Goal: Task Accomplishment & Management: Use online tool/utility

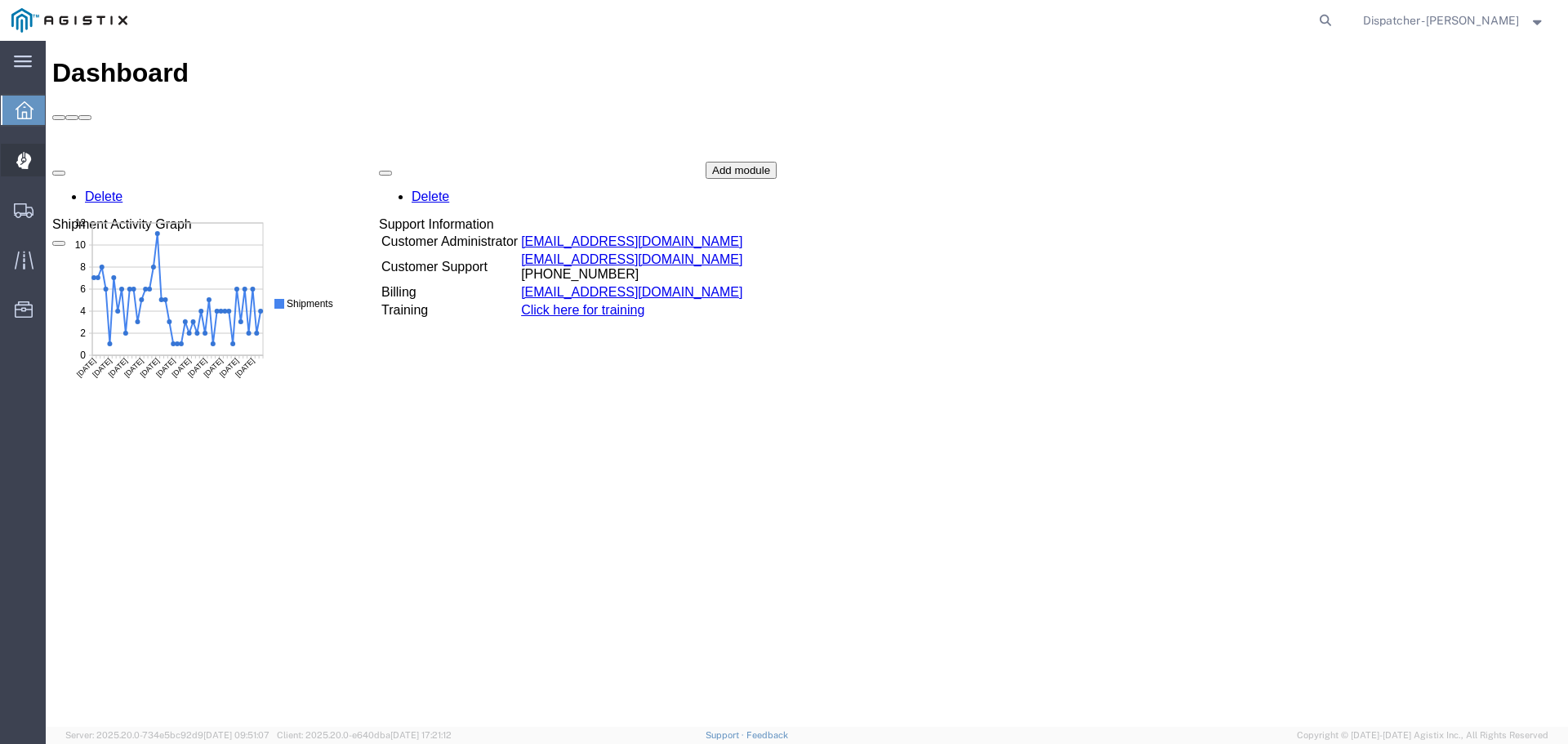
click at [19, 154] on icon at bounding box center [24, 160] width 16 height 18
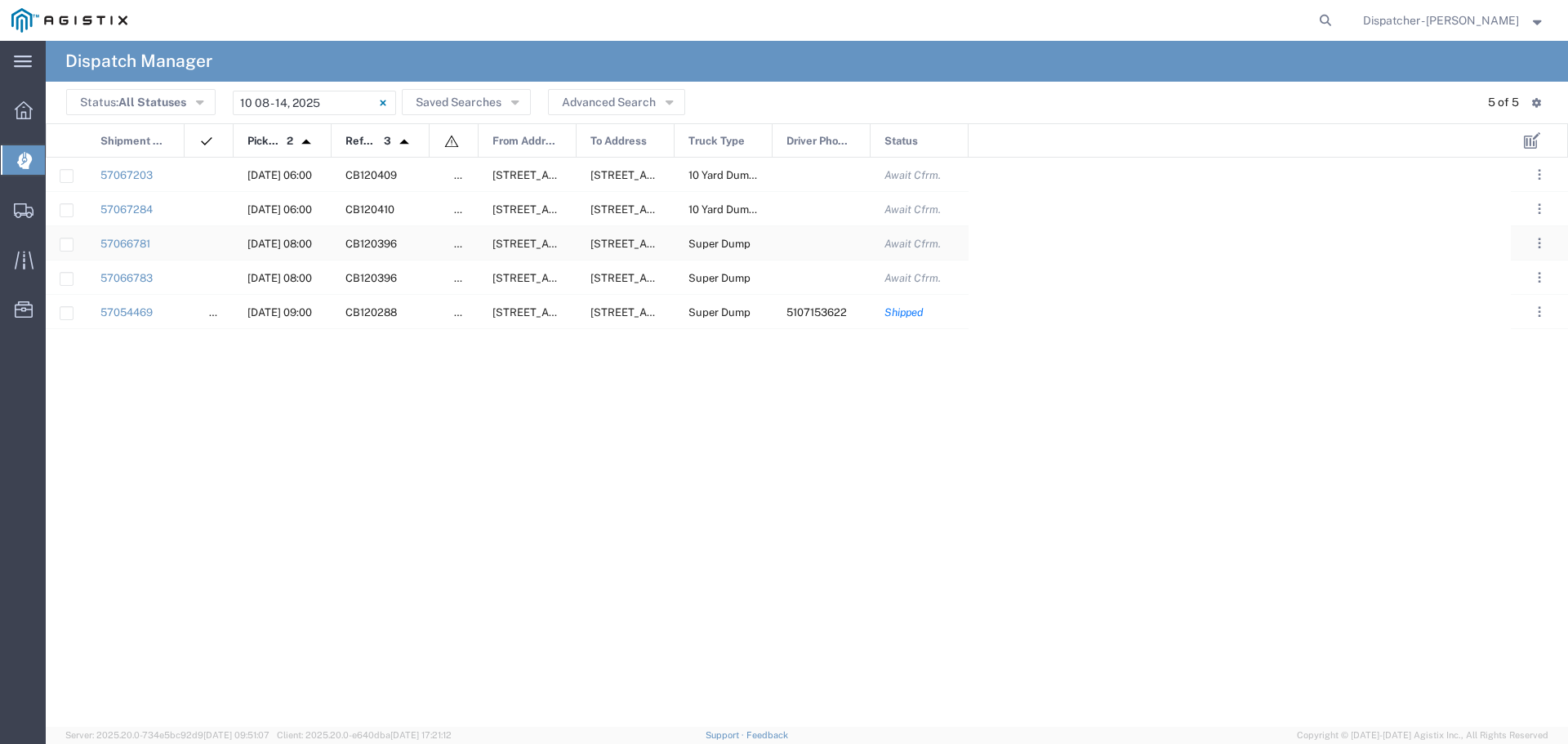
click at [836, 241] on div at bounding box center [821, 242] width 98 height 33
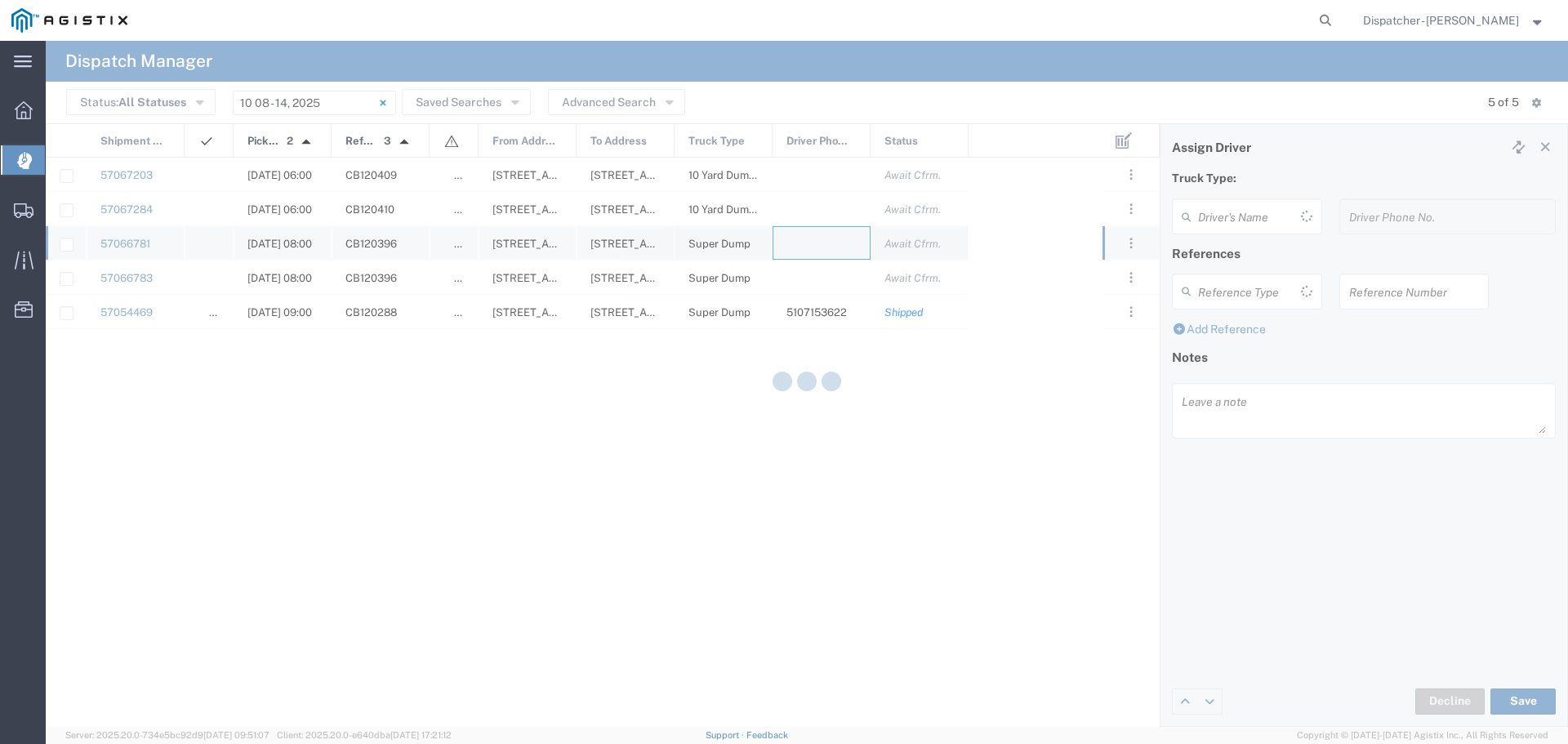
click at [836, 241] on div at bounding box center [807, 384] width 1522 height 686
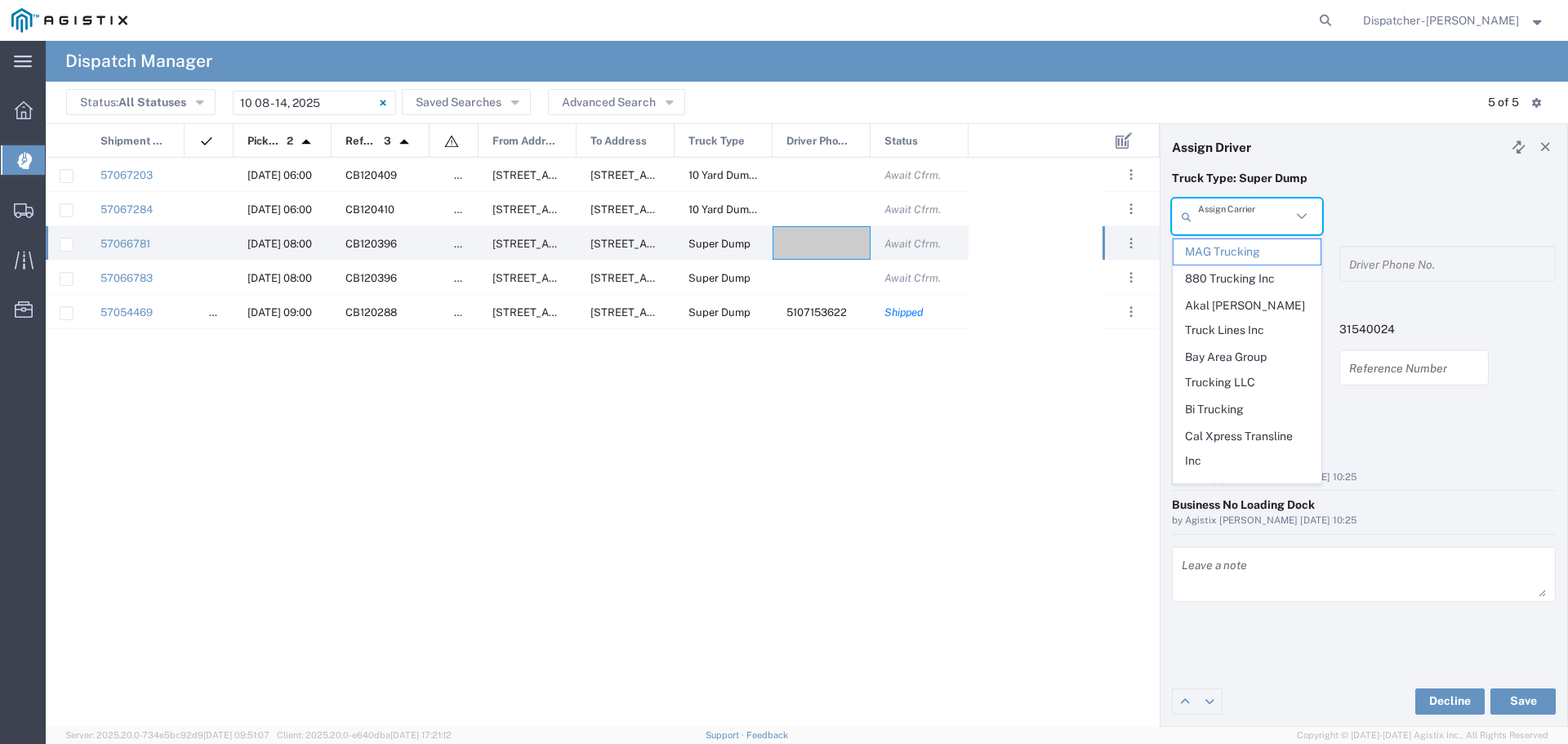
click at [1280, 203] on input "text" at bounding box center [1244, 217] width 93 height 29
click at [1248, 260] on span "MAG Trucking" at bounding box center [1246, 252] width 147 height 25
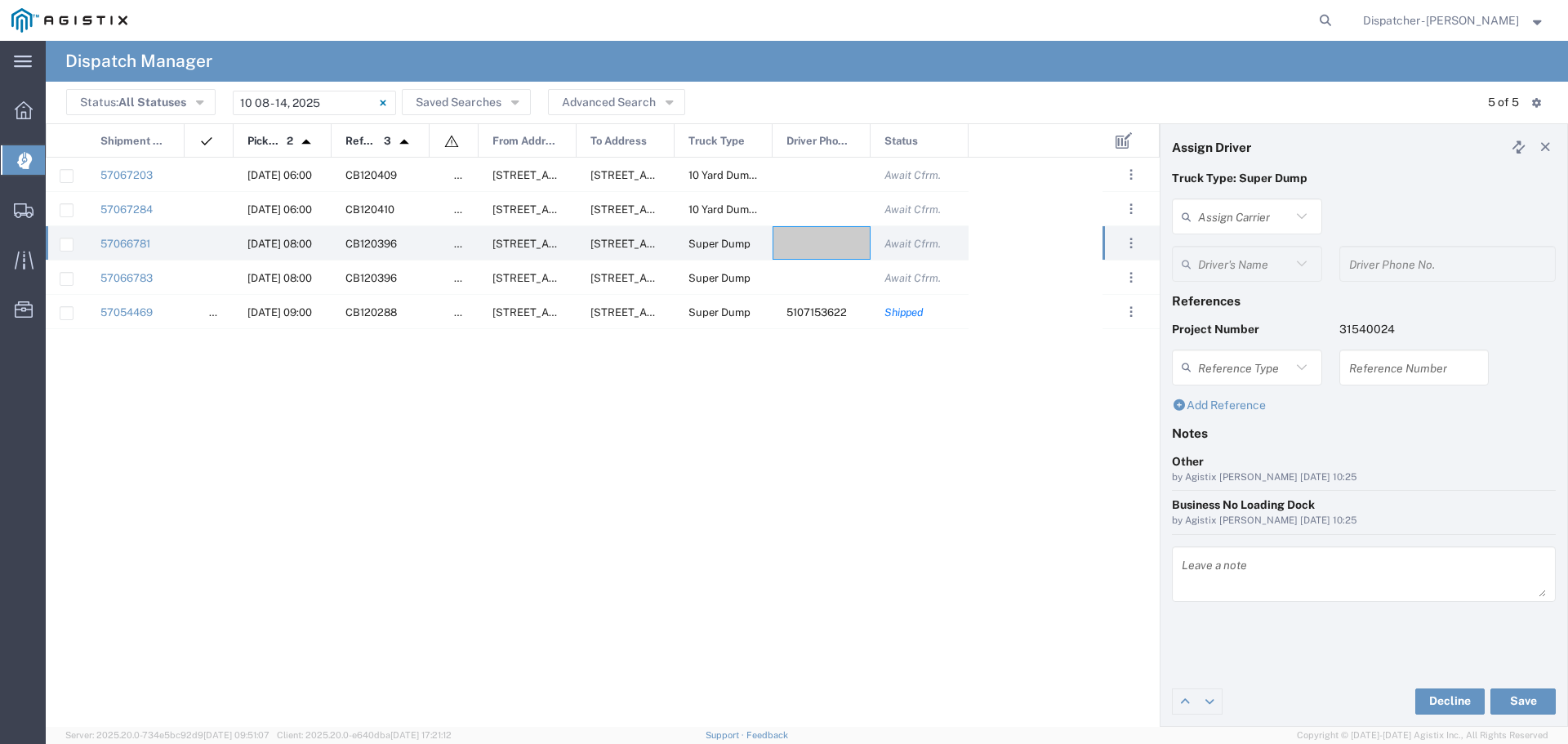
click at [1295, 265] on icon at bounding box center [1301, 264] width 21 height 21
click at [1307, 259] on icon at bounding box center [1301, 264] width 21 height 21
click at [1295, 213] on icon at bounding box center [1301, 216] width 21 height 21
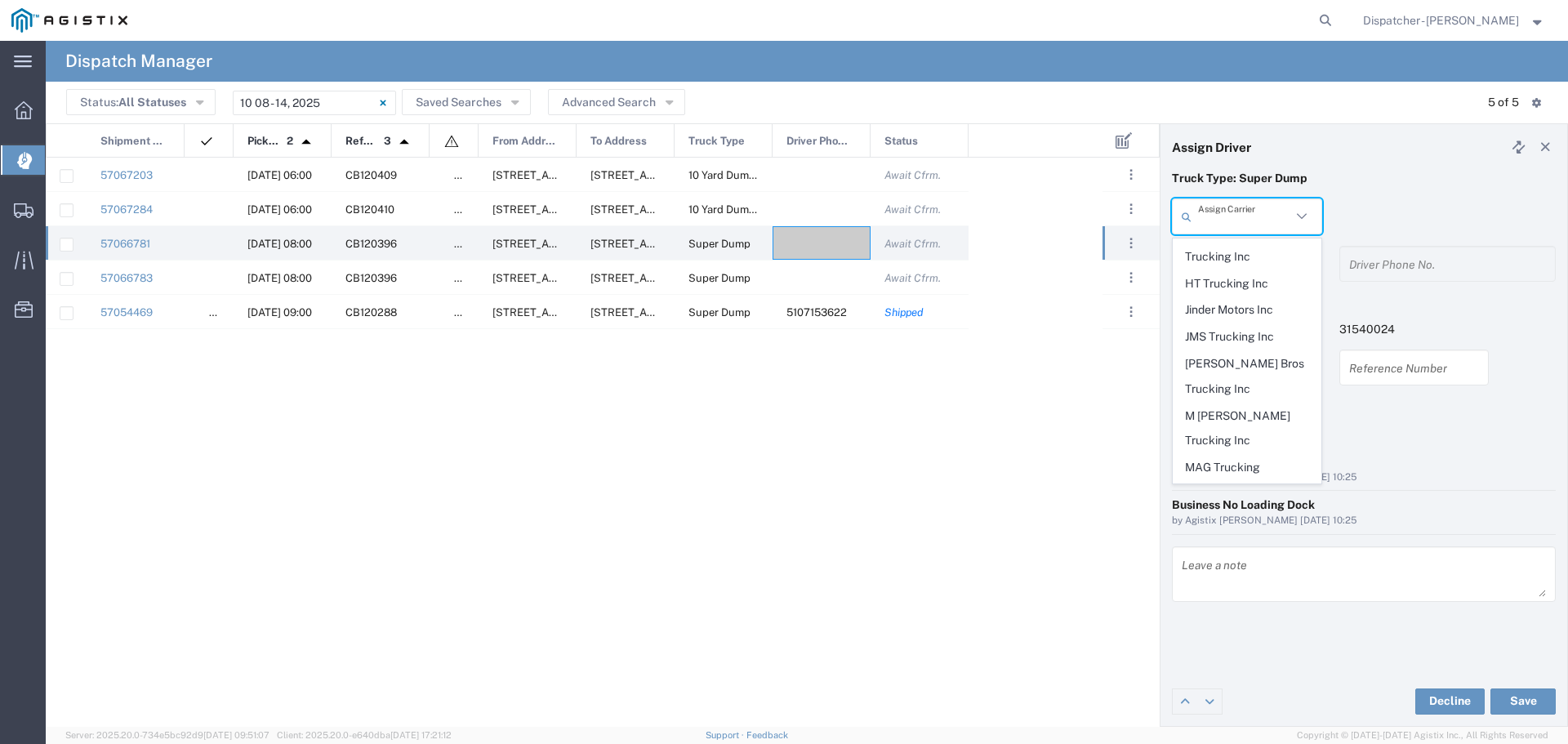
scroll to position [545, 0]
click at [1249, 454] on span "MAG Trucking" at bounding box center [1246, 466] width 147 height 25
type input "MAG Trucking"
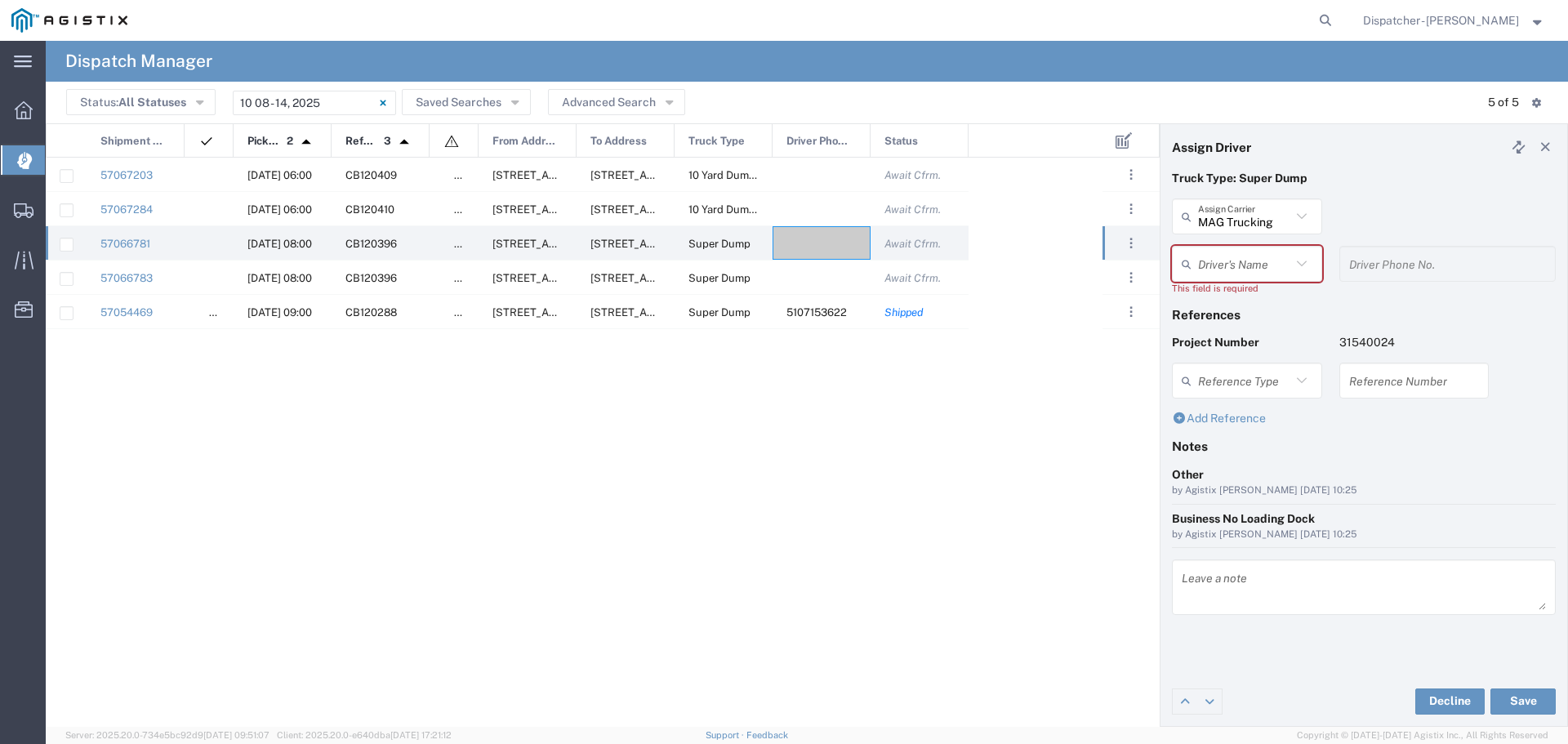
click at [1256, 271] on input "text" at bounding box center [1244, 264] width 93 height 29
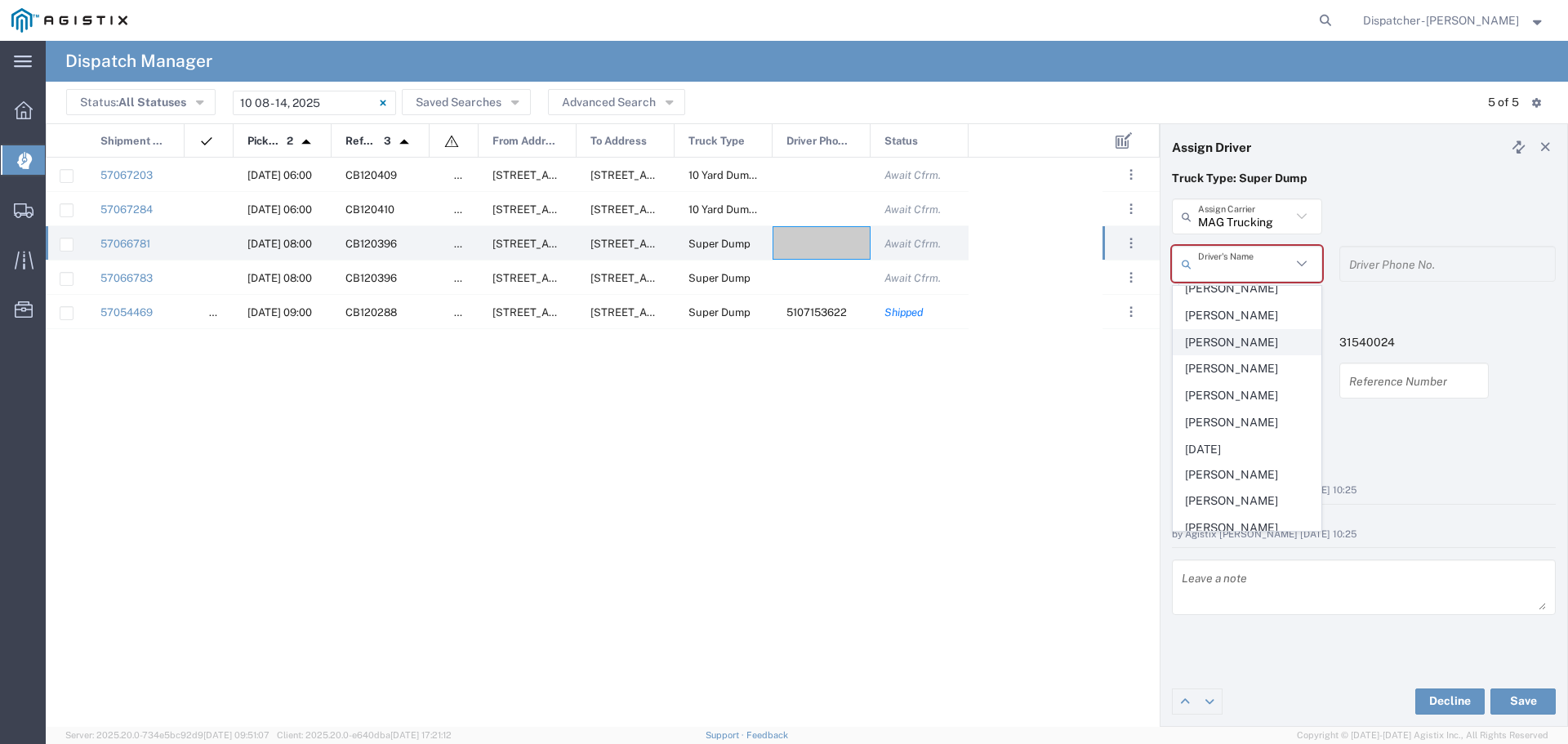
click at [1231, 355] on span "[PERSON_NAME]" at bounding box center [1246, 342] width 147 height 25
type input "[PERSON_NAME]"
type input "5107153622"
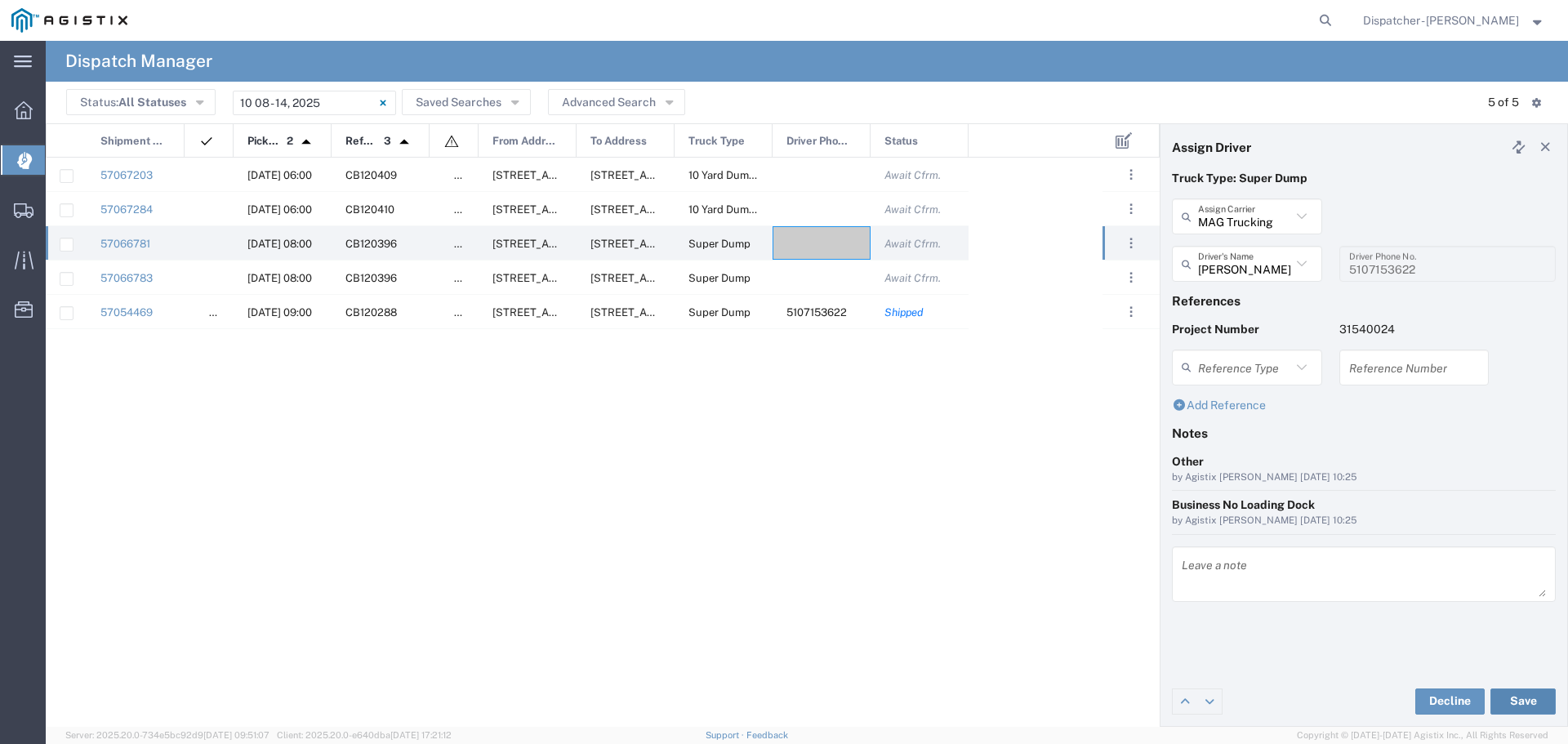
click at [1525, 699] on button "Save" at bounding box center [1522, 702] width 65 height 26
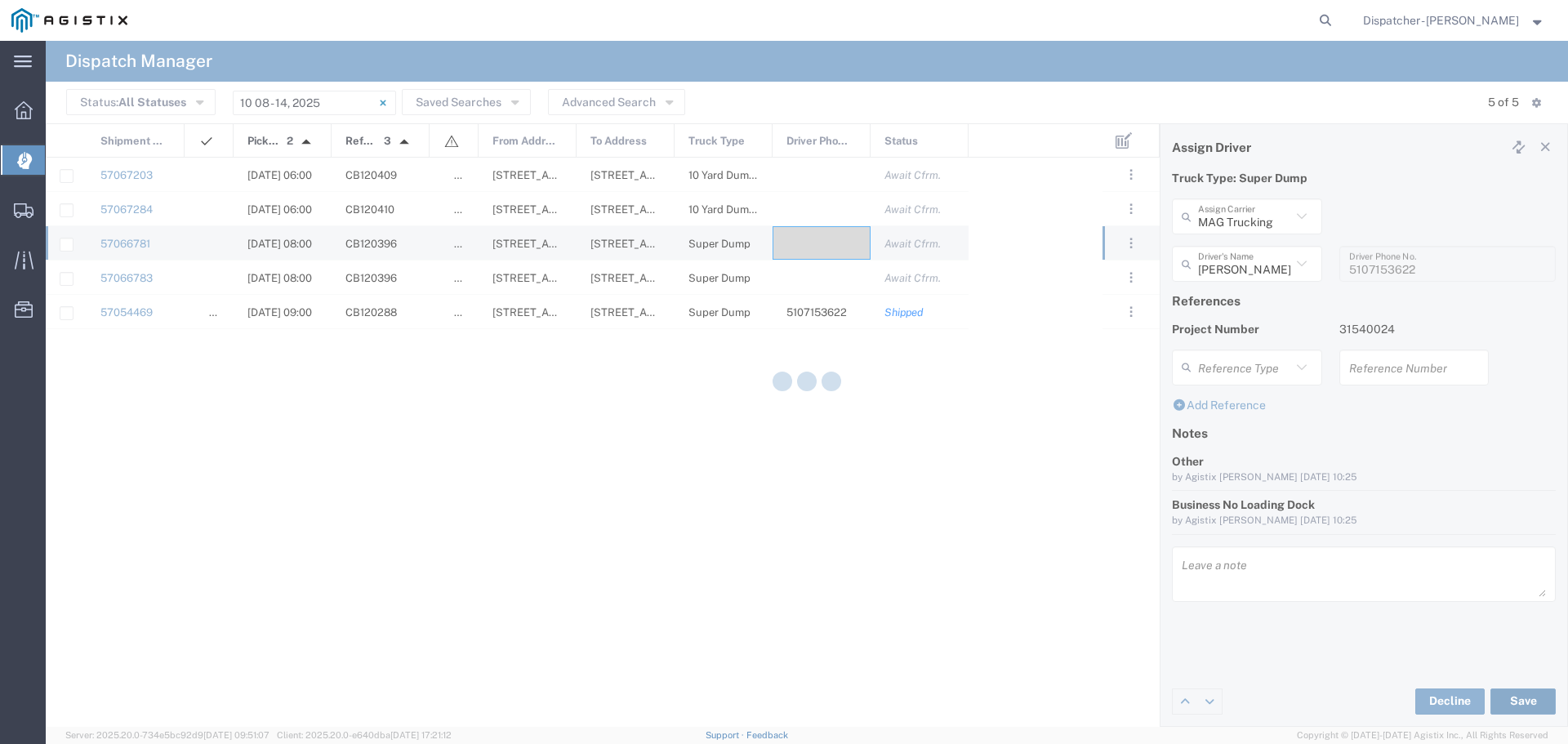
type input "[PERSON_NAME]"
type input "MAG Trucking"
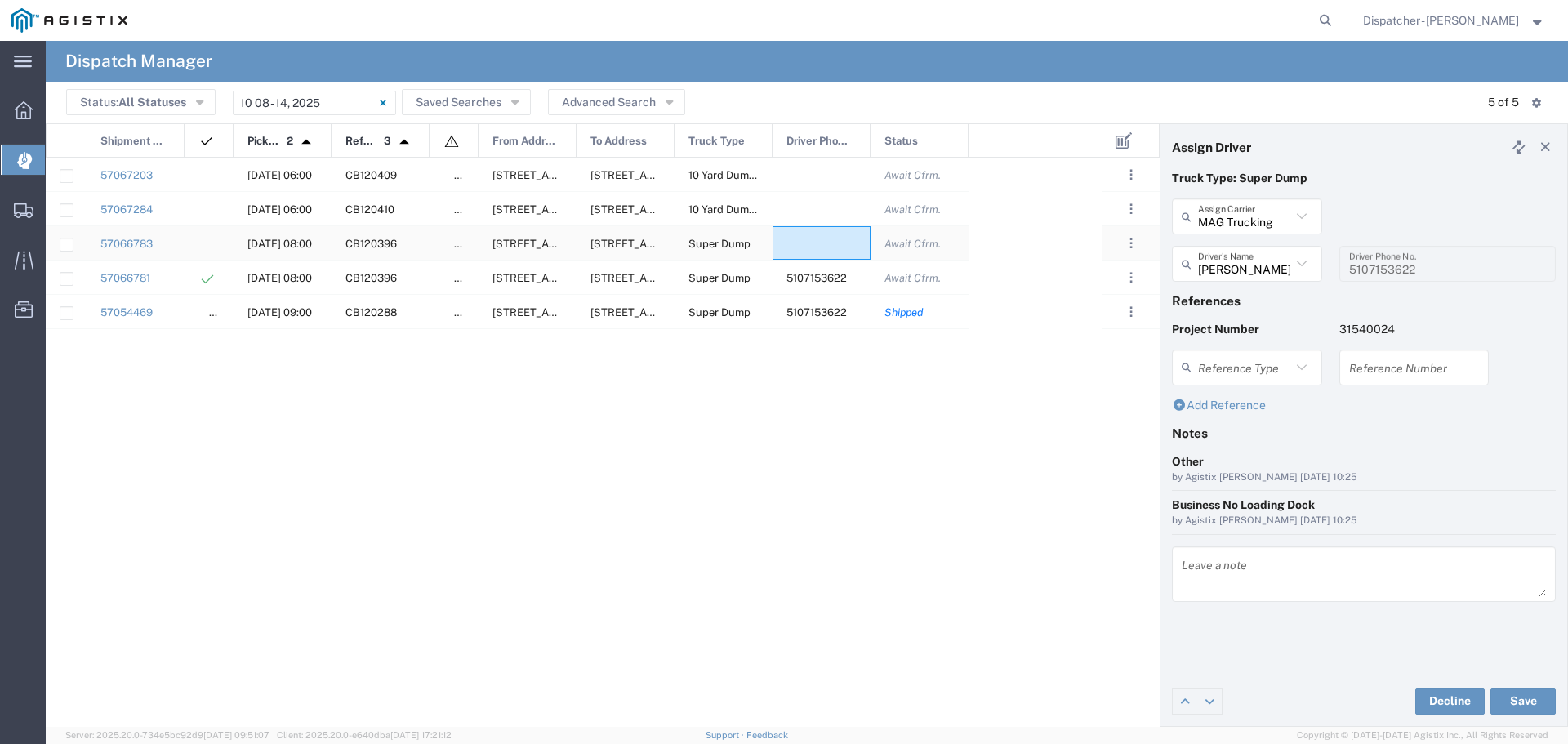
click at [809, 240] on div at bounding box center [821, 242] width 98 height 33
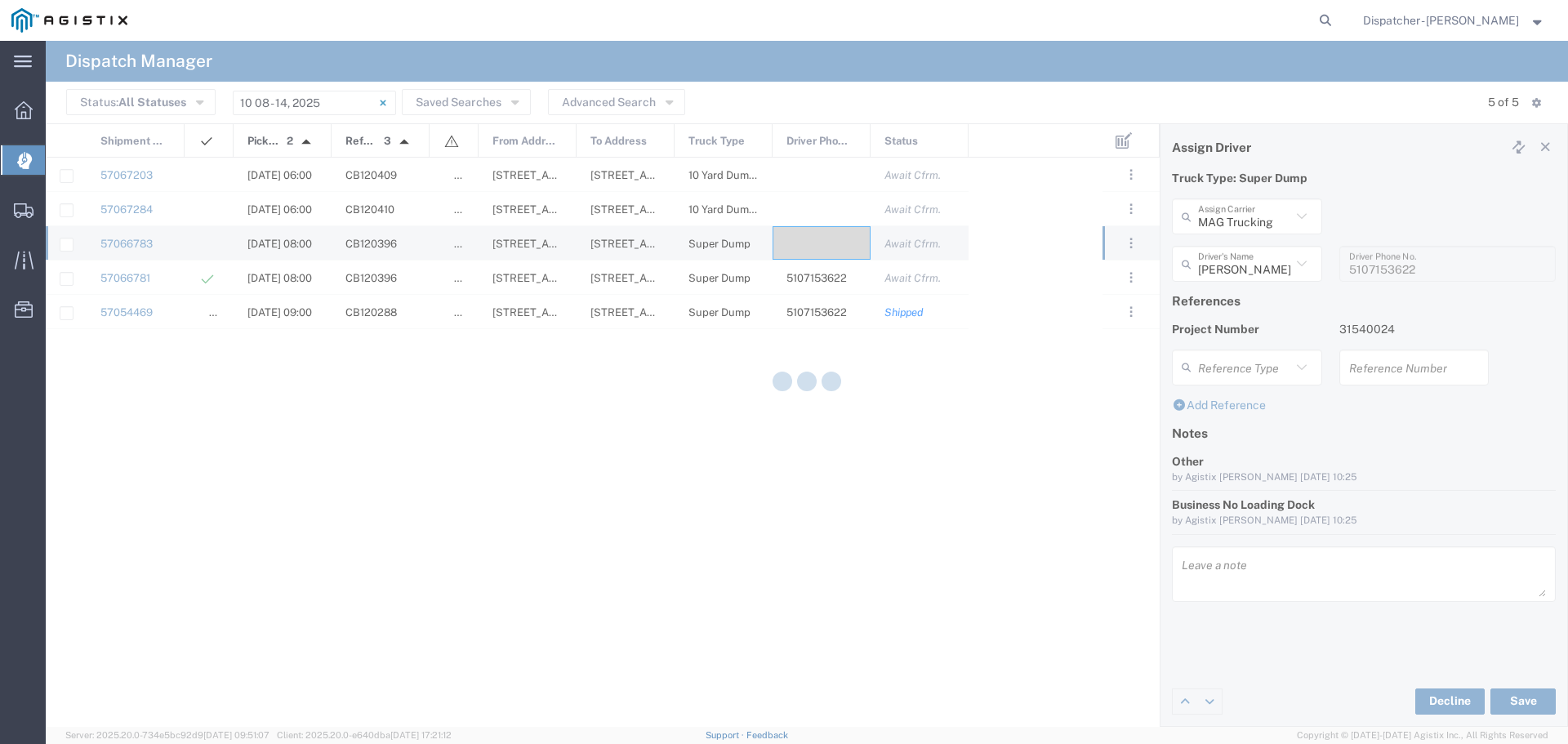
click at [809, 240] on div at bounding box center [807, 384] width 1522 height 686
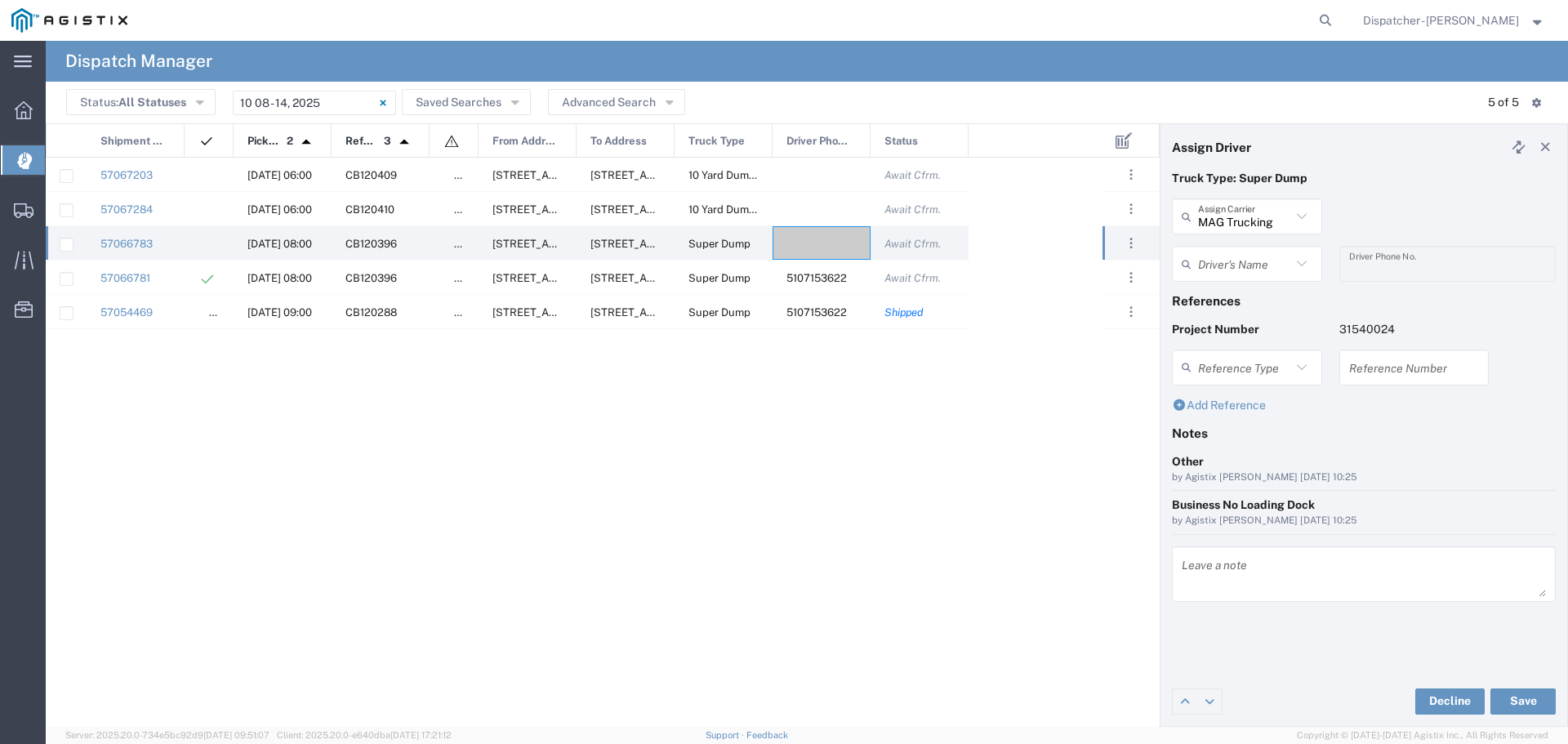
click at [1300, 256] on icon at bounding box center [1301, 264] width 21 height 21
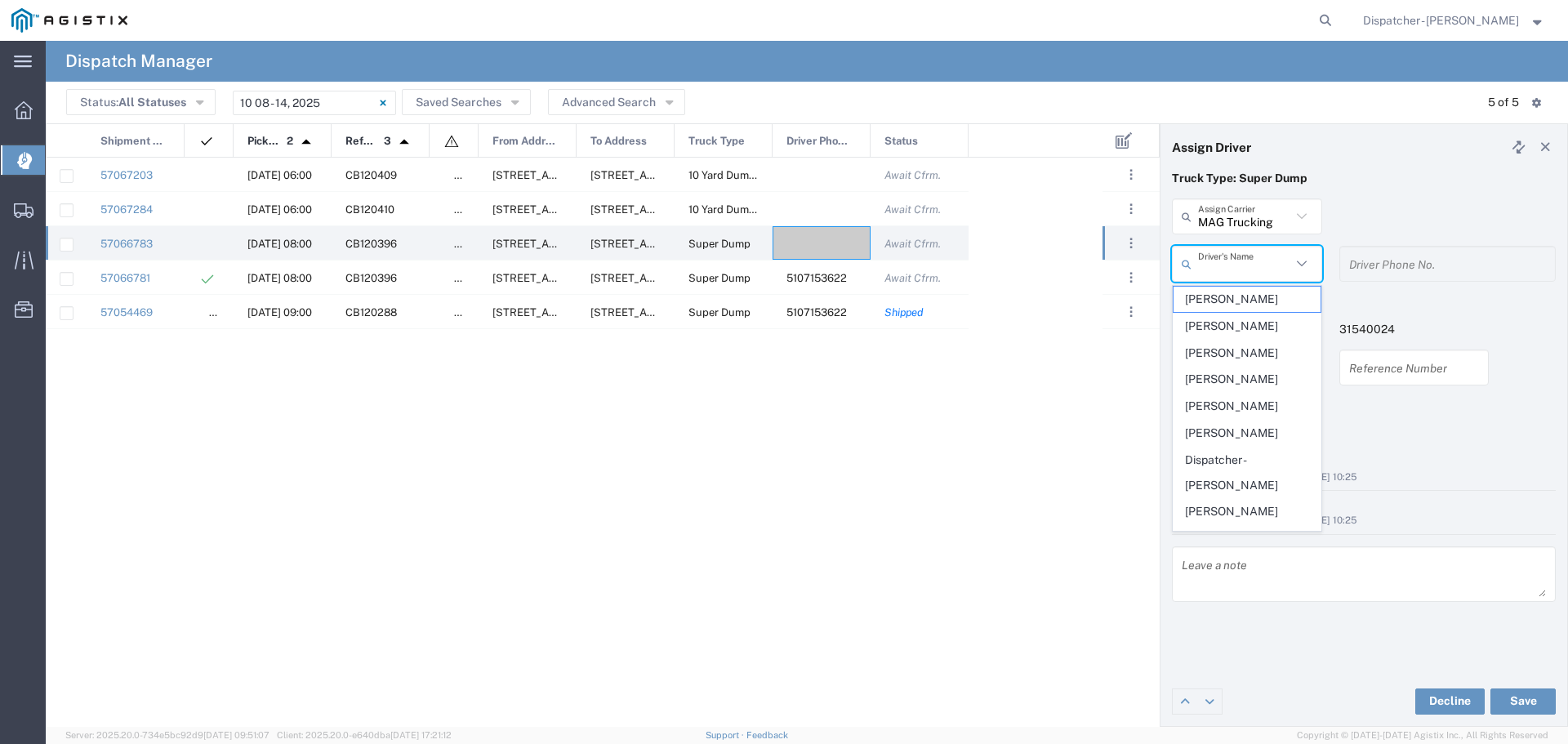
click at [1232, 384] on span "[PERSON_NAME]" at bounding box center [1246, 379] width 147 height 25
type input "[PERSON_NAME]"
type input "5104683781"
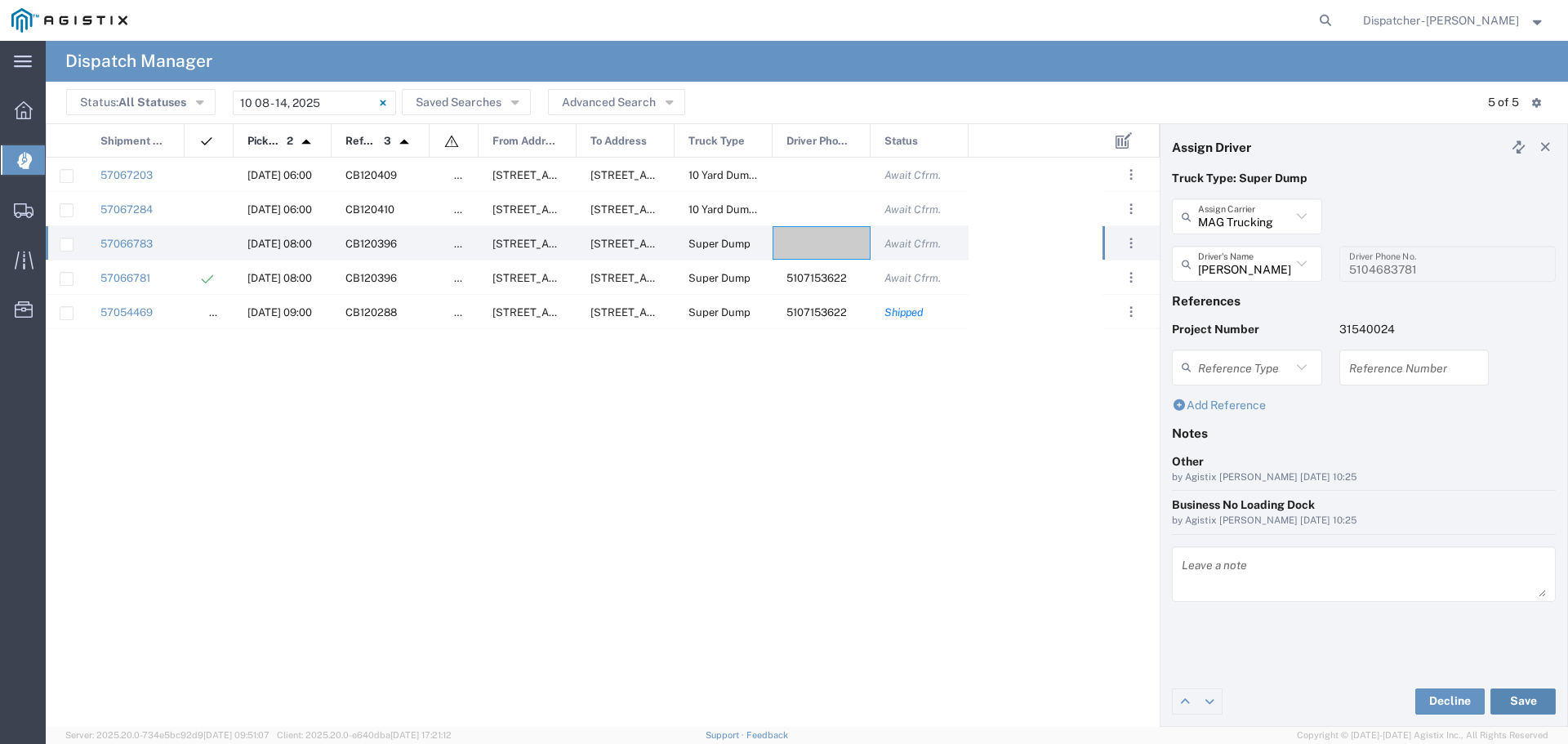
click at [1516, 697] on button "Save" at bounding box center [1522, 702] width 65 height 26
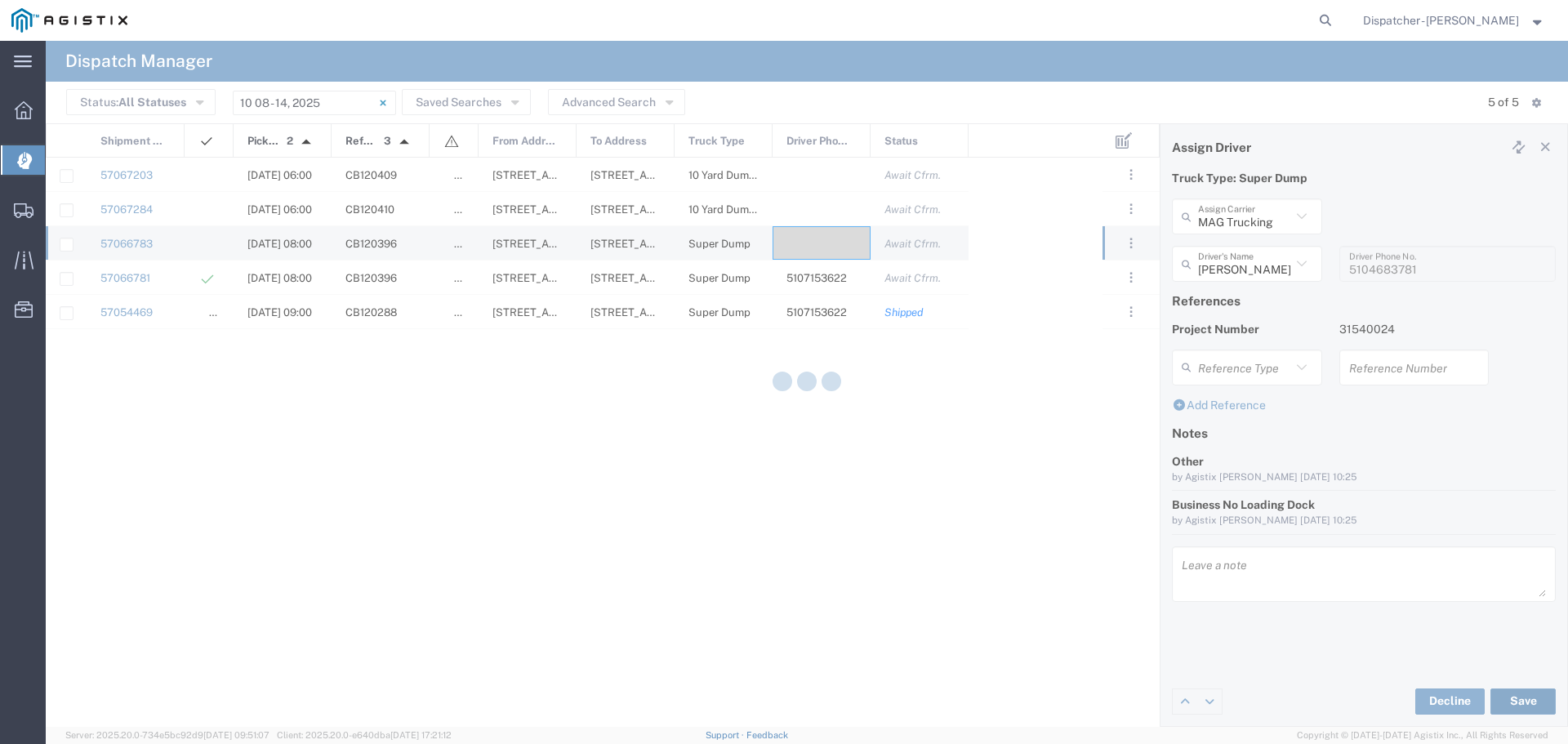
type input "[PERSON_NAME]"
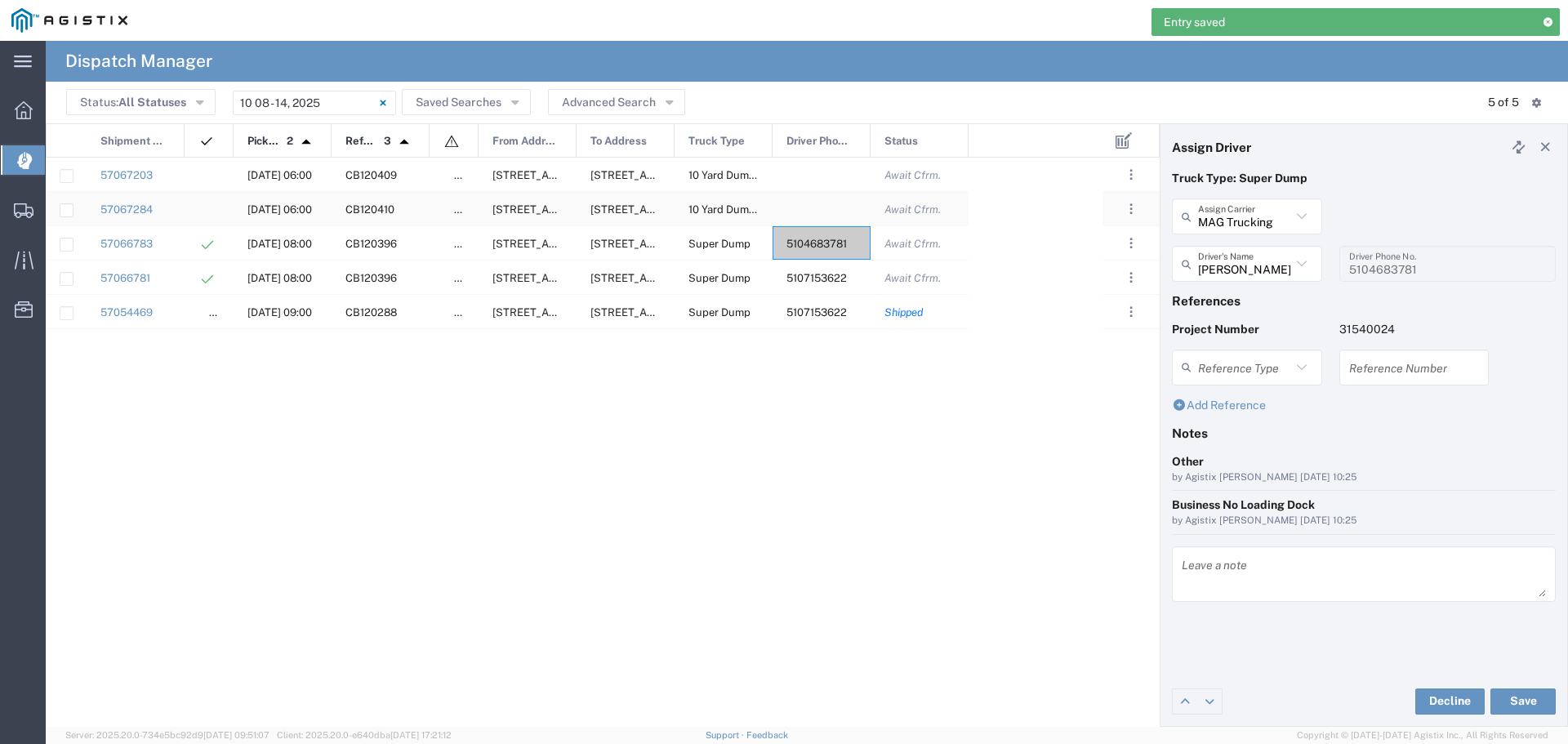
click at [794, 200] on div at bounding box center [821, 208] width 98 height 33
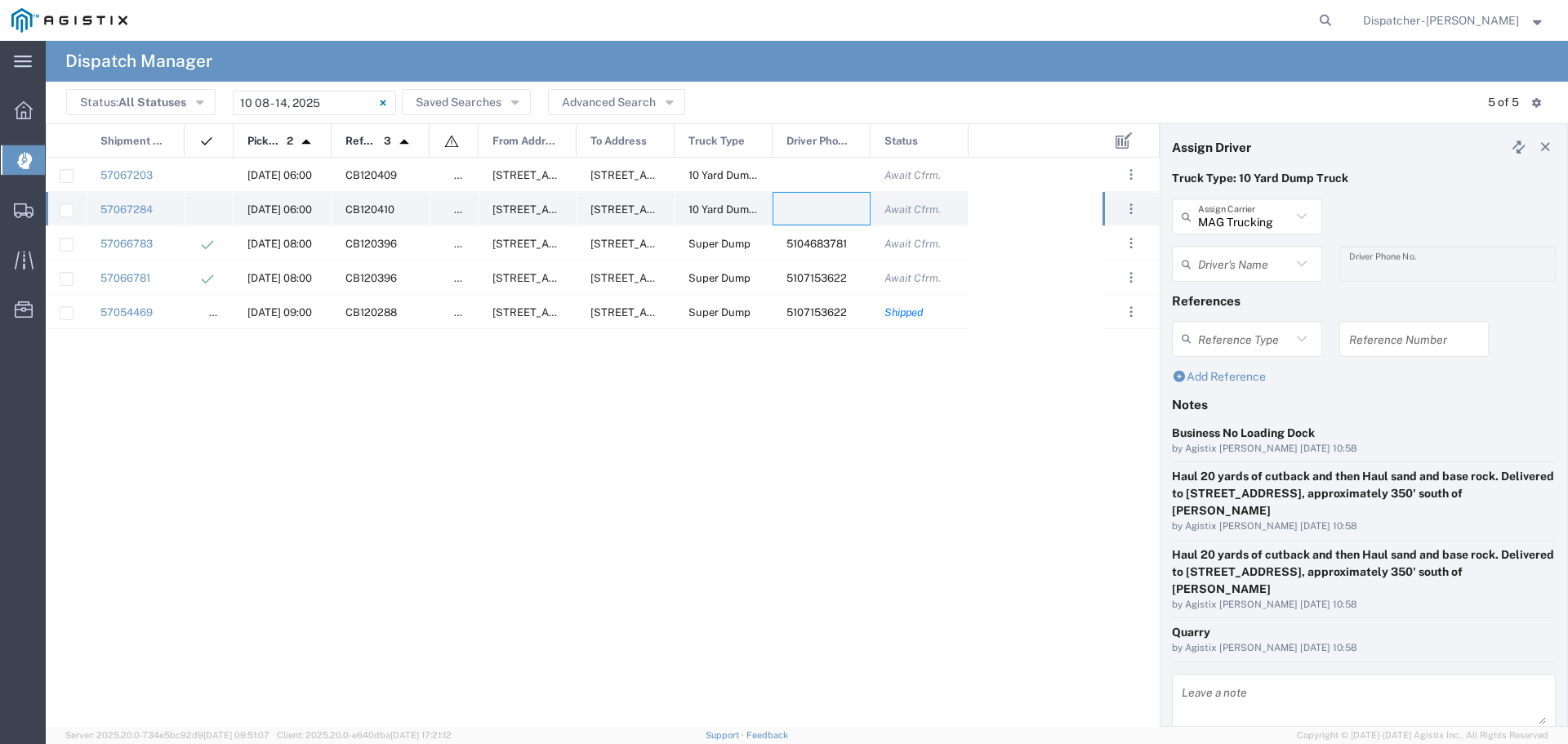
click at [849, 204] on div at bounding box center [821, 208] width 98 height 33
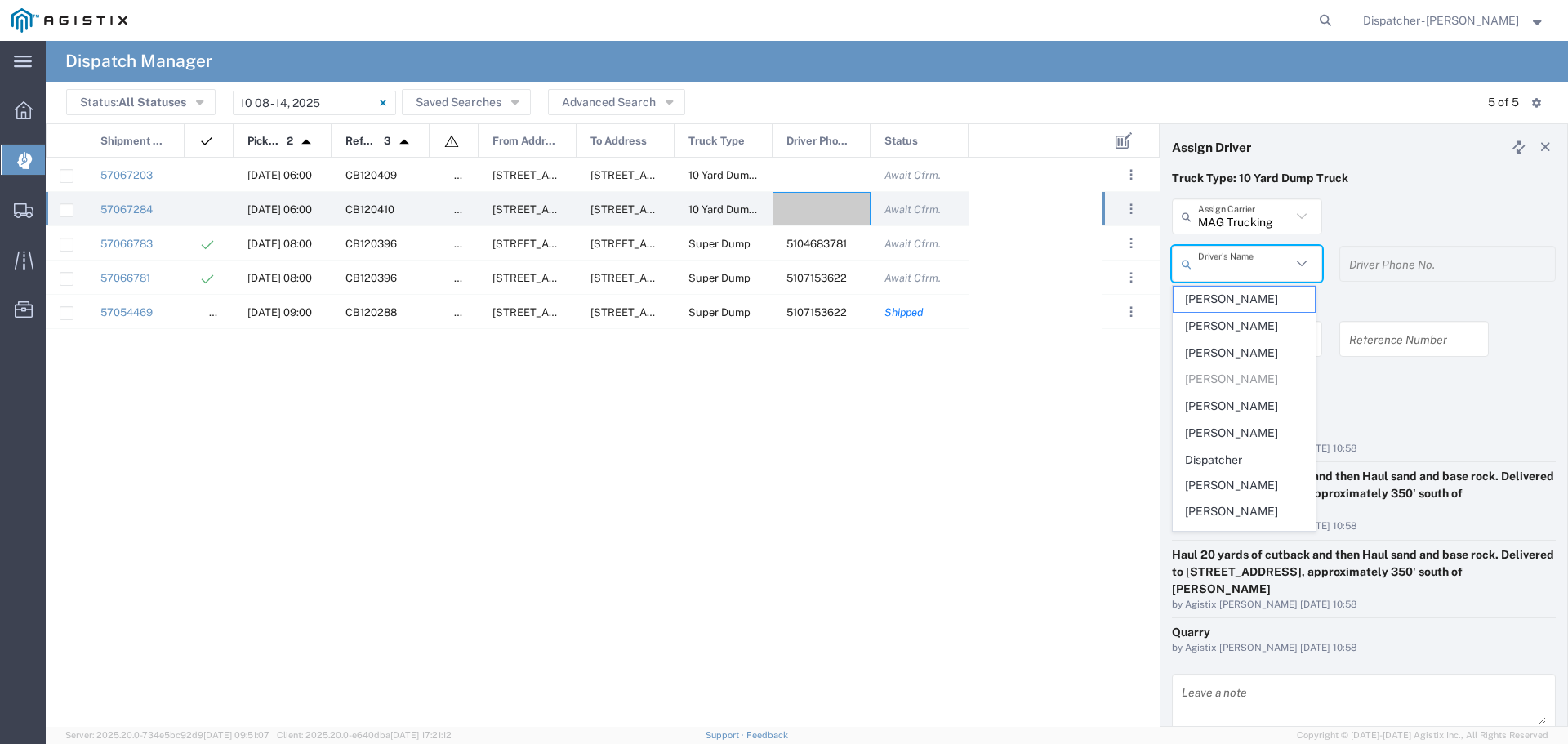
click at [1278, 266] on input "text" at bounding box center [1244, 264] width 93 height 29
click at [1261, 359] on span "[PERSON_NAME]" at bounding box center [1244, 345] width 141 height 25
type input "[PERSON_NAME]"
type input "7073331646"
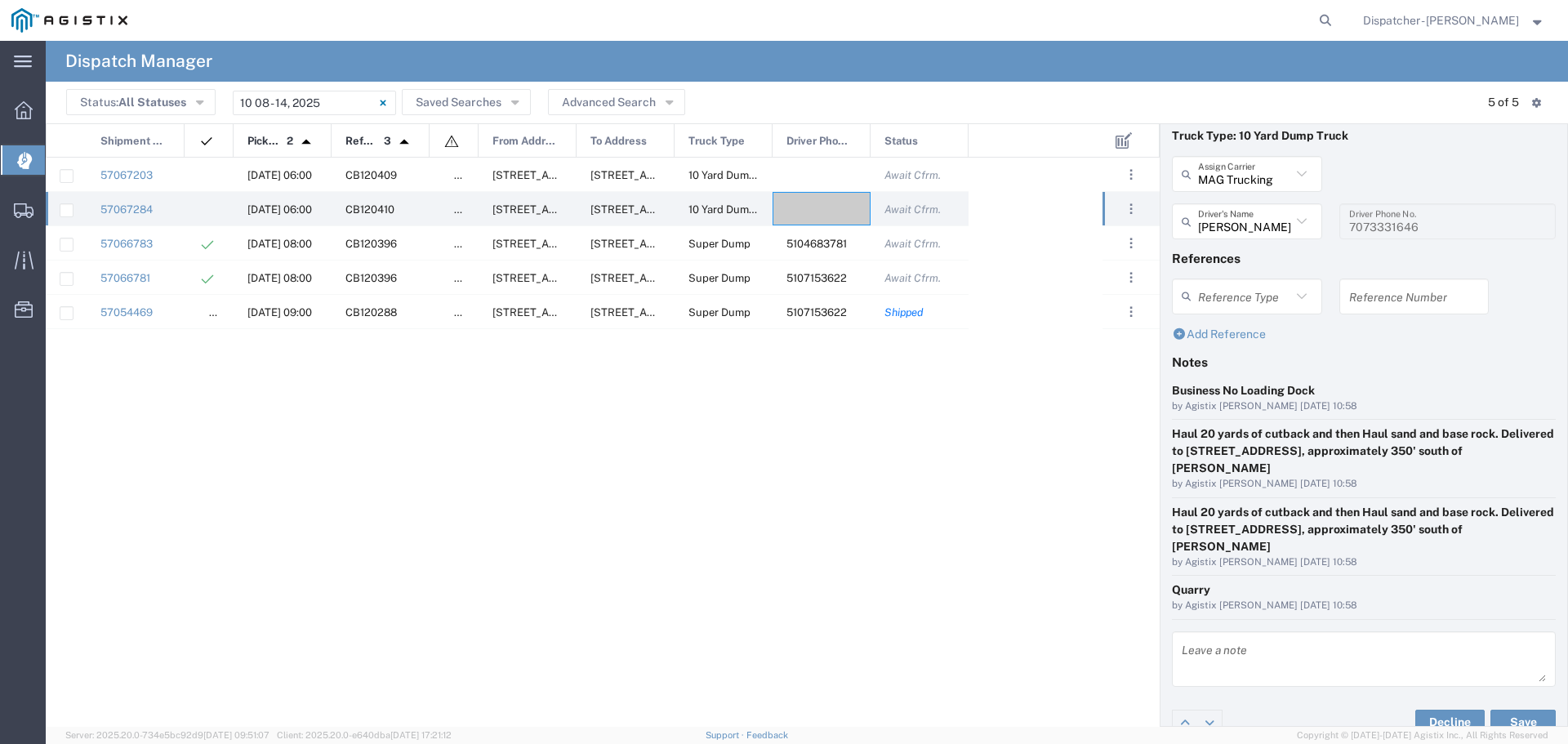
scroll to position [64, 0]
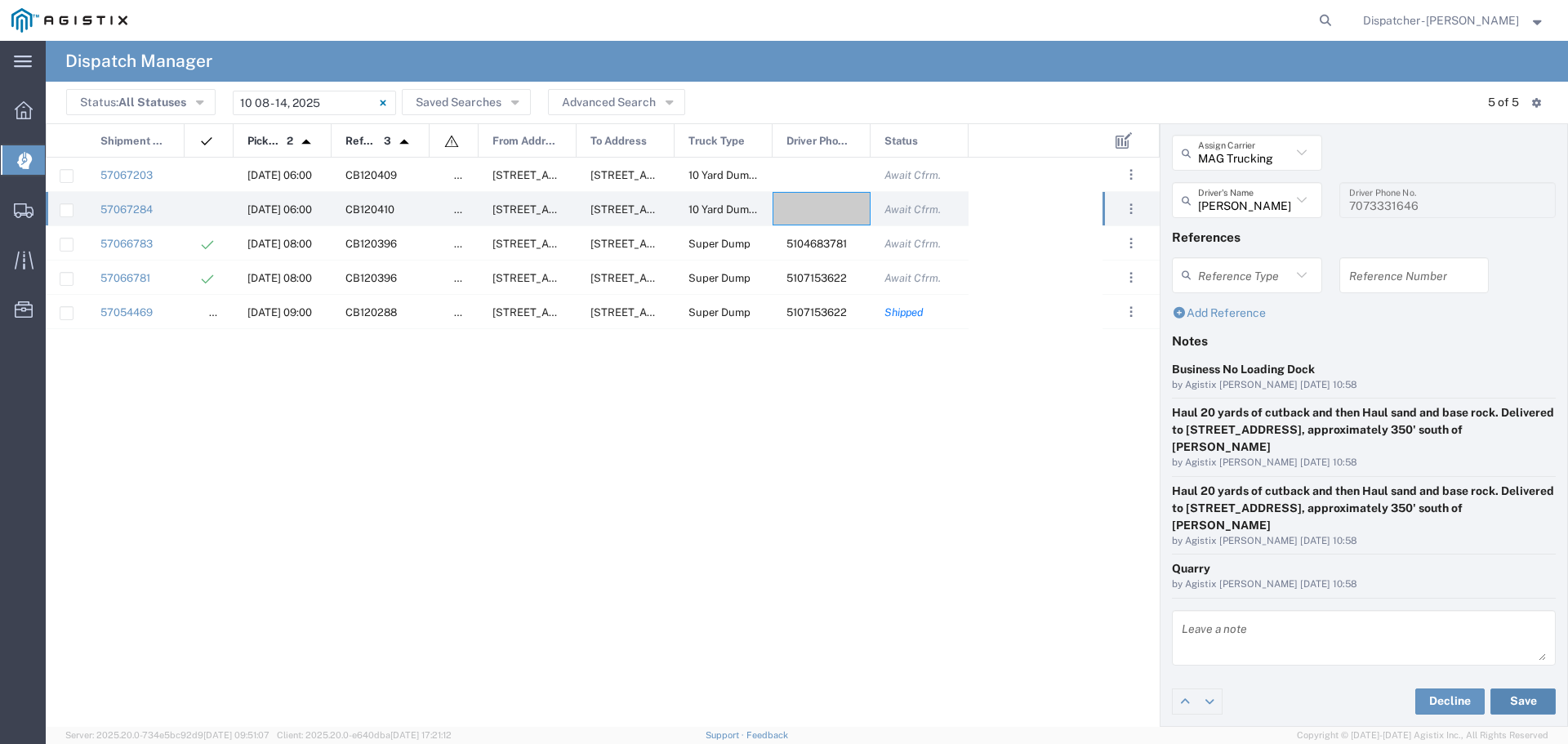
click at [1492, 697] on button "Save" at bounding box center [1522, 702] width 65 height 26
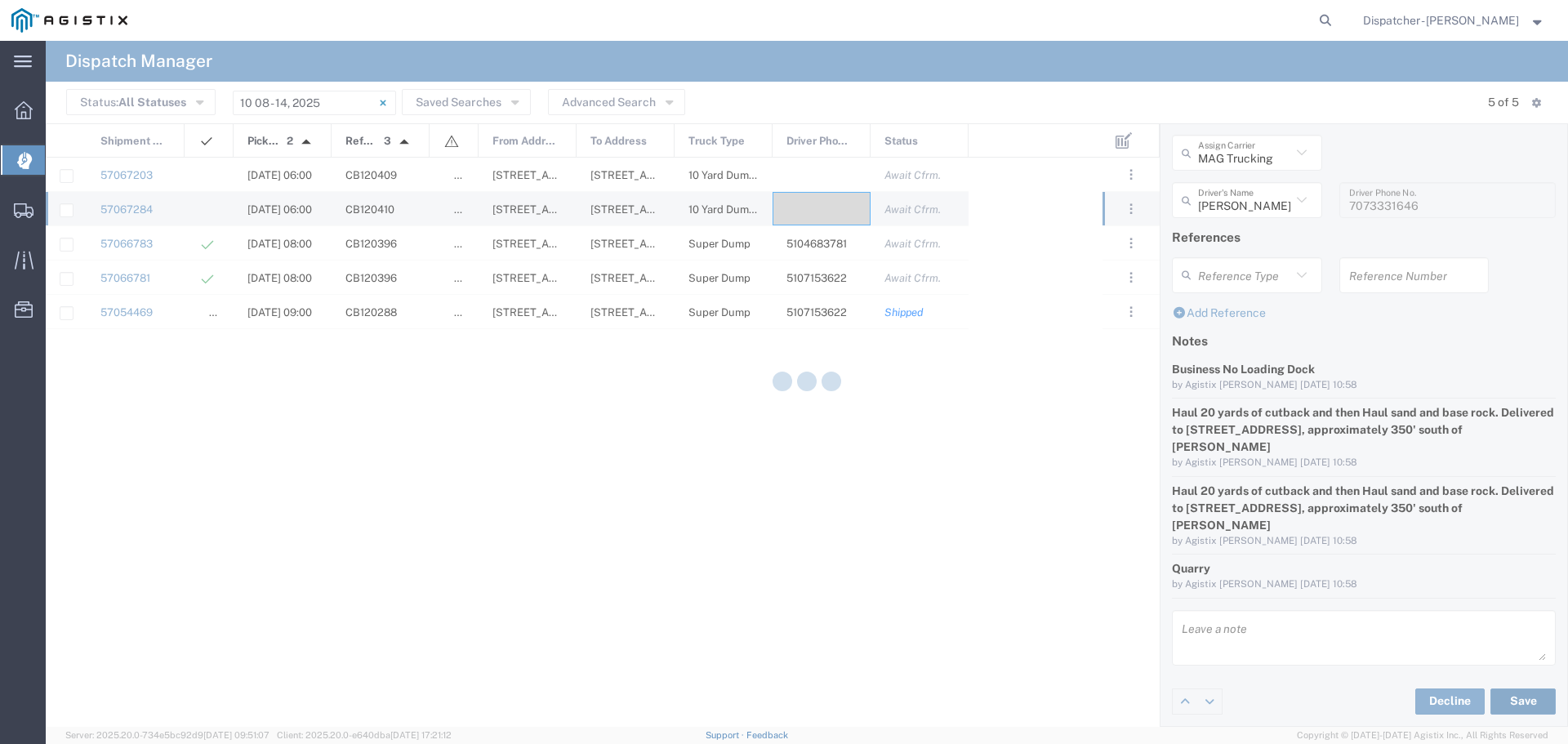
type input "[PERSON_NAME]"
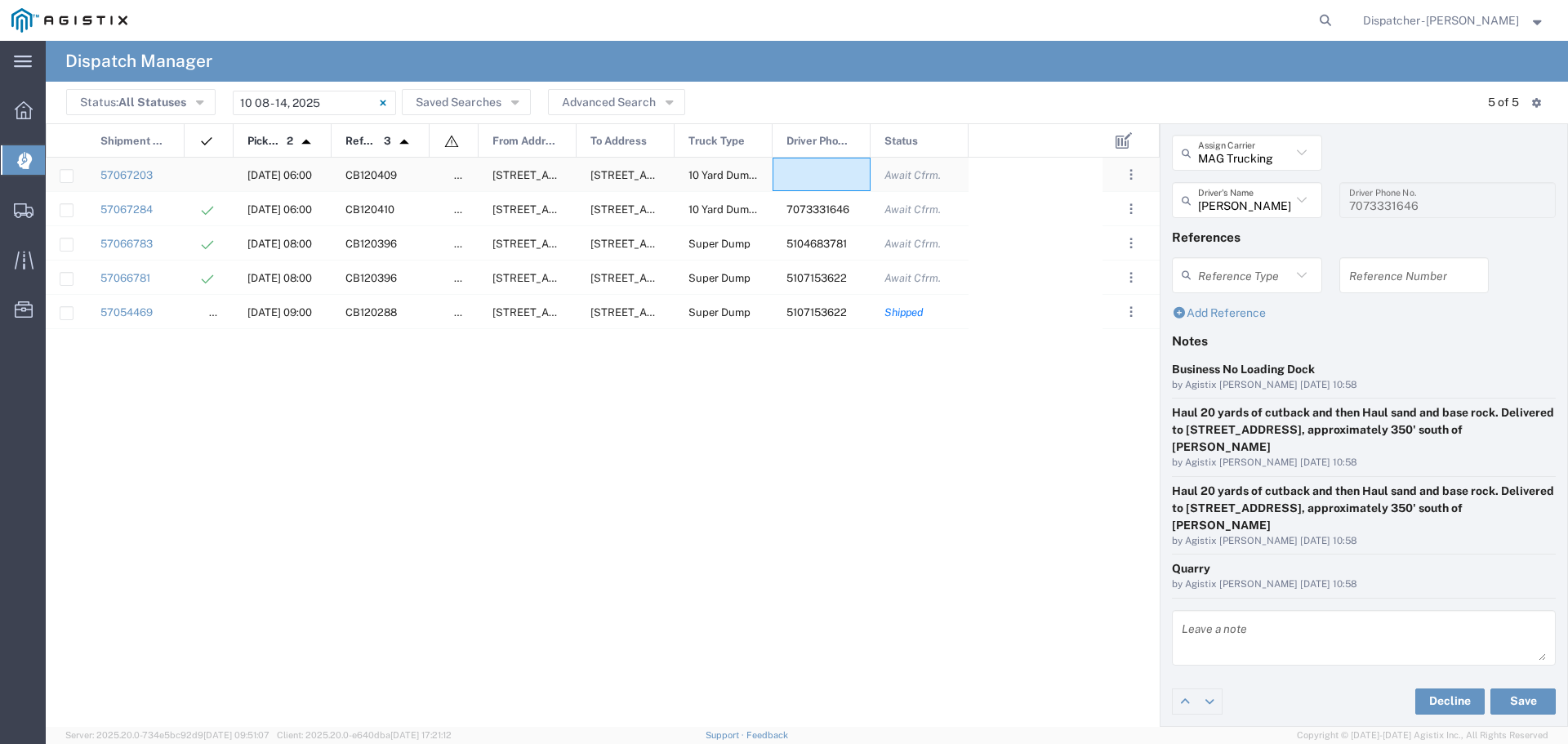
click at [821, 173] on div at bounding box center [821, 174] width 98 height 33
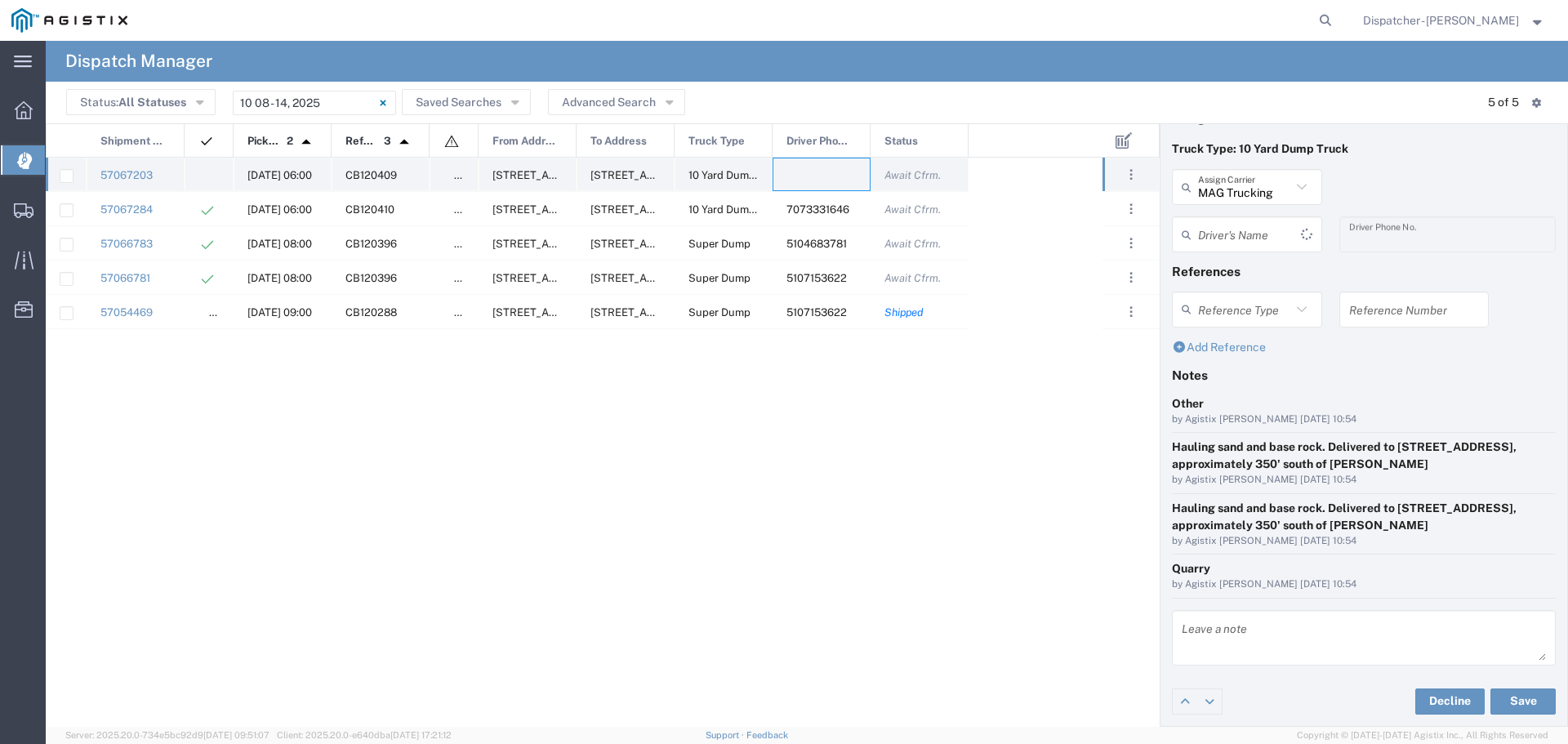
scroll to position [30, 0]
click at [1272, 235] on input "text" at bounding box center [1244, 234] width 93 height 29
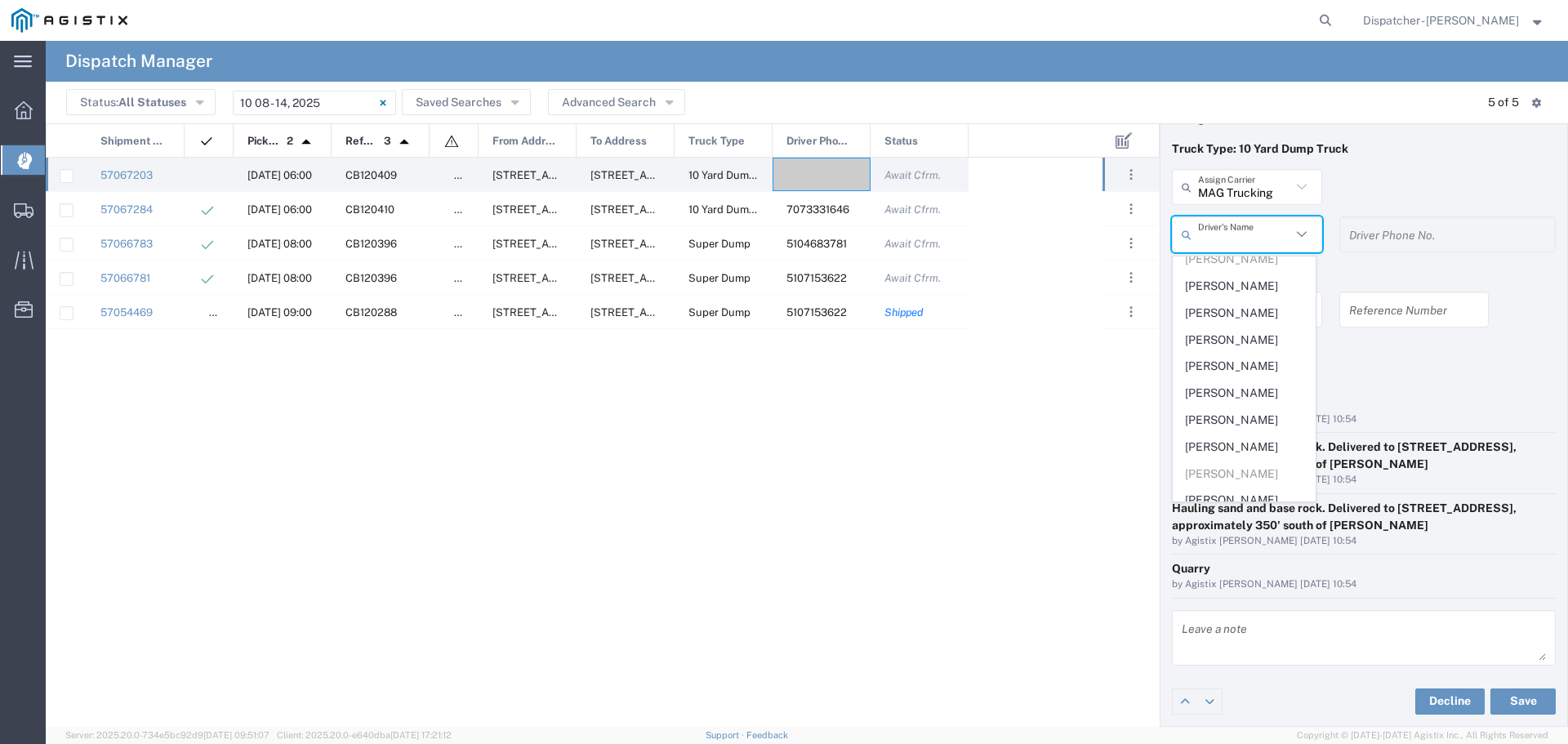
scroll to position [435, 0]
click at [1229, 327] on span "[PERSON_NAME]" at bounding box center [1244, 314] width 141 height 25
type input "[PERSON_NAME]"
type input "6693336000"
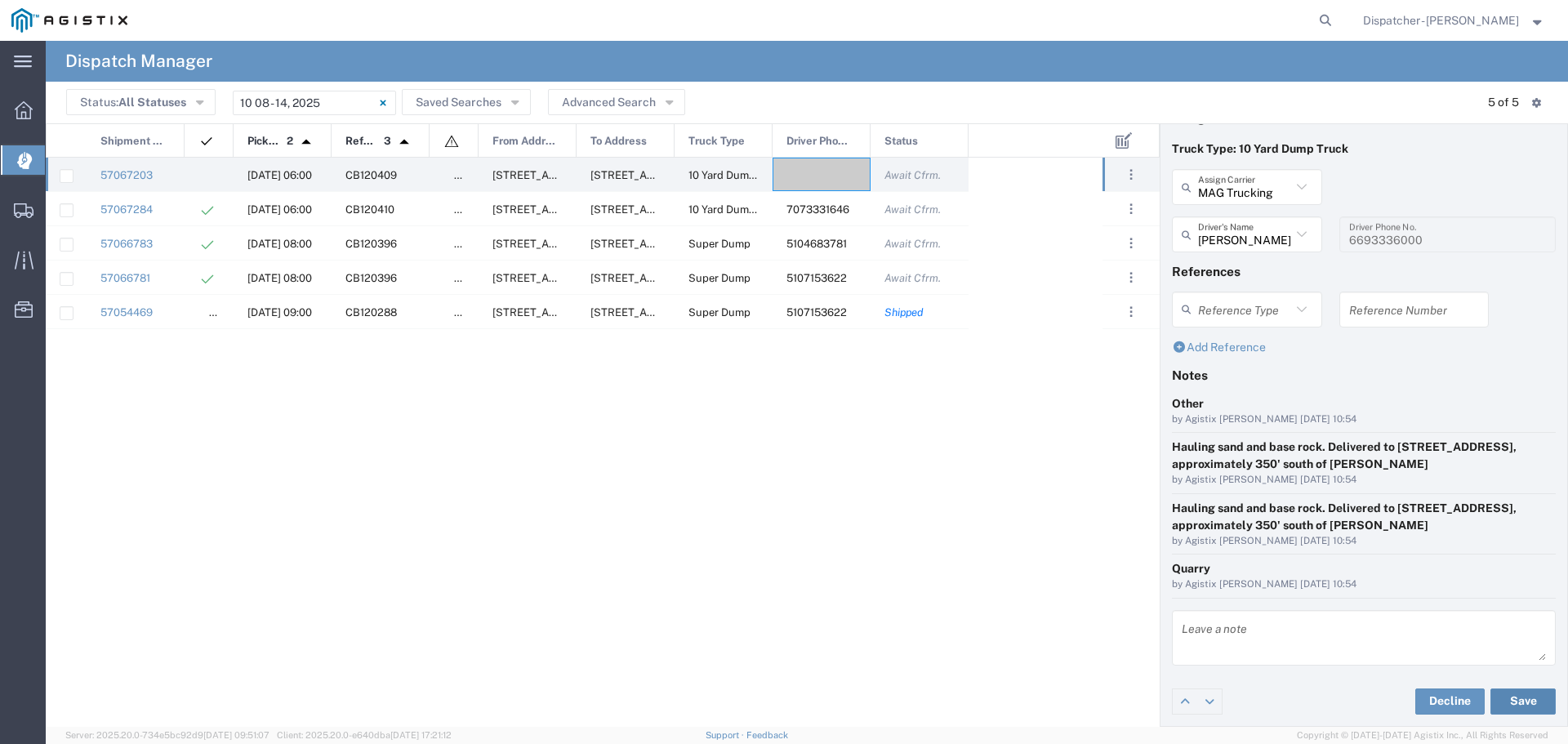
click at [1513, 708] on button "Save" at bounding box center [1522, 702] width 65 height 26
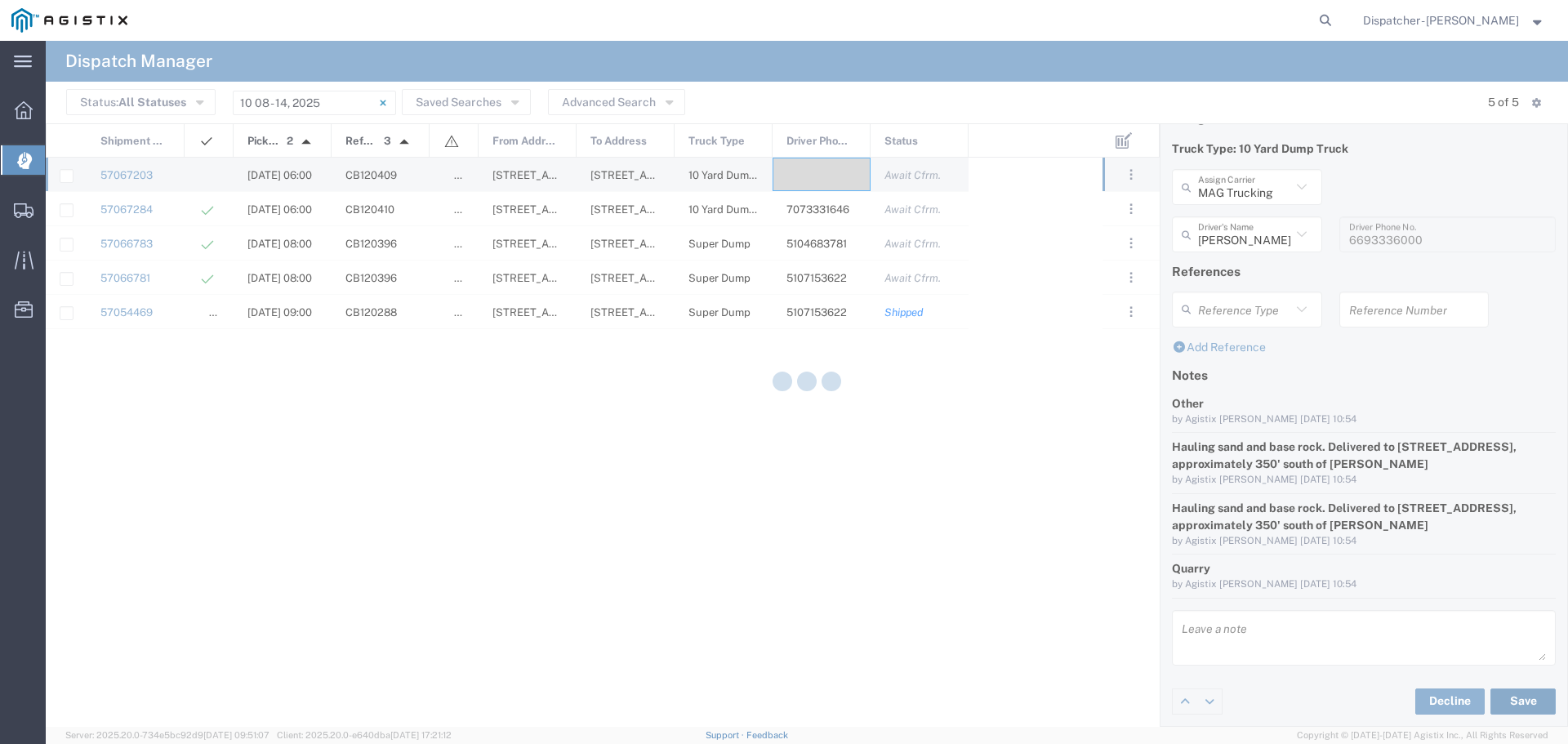
type input "[PERSON_NAME]"
